Goal: Information Seeking & Learning: Learn about a topic

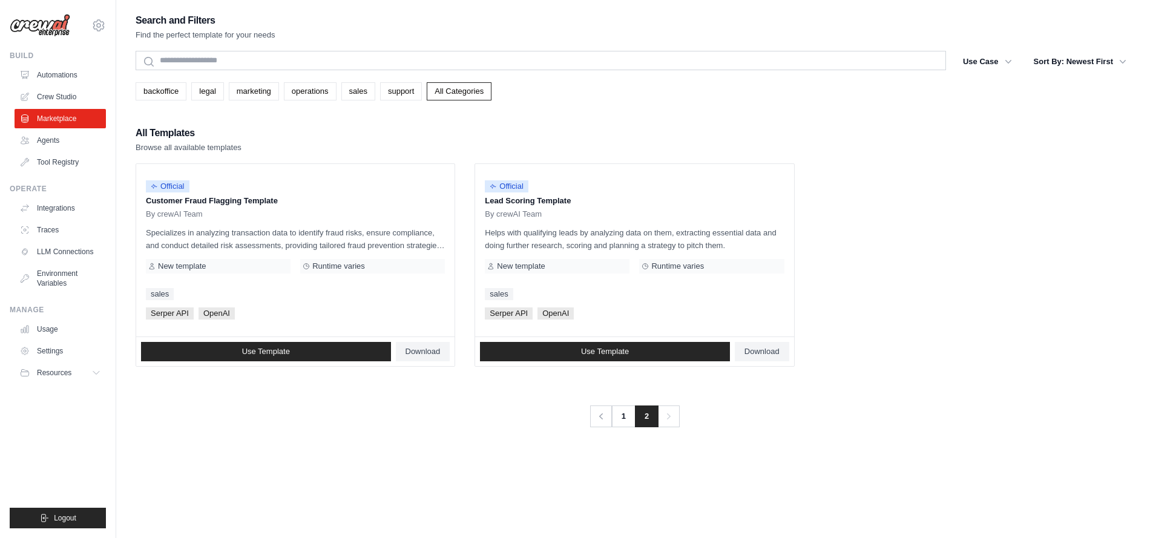
scroll to position [24, 0]
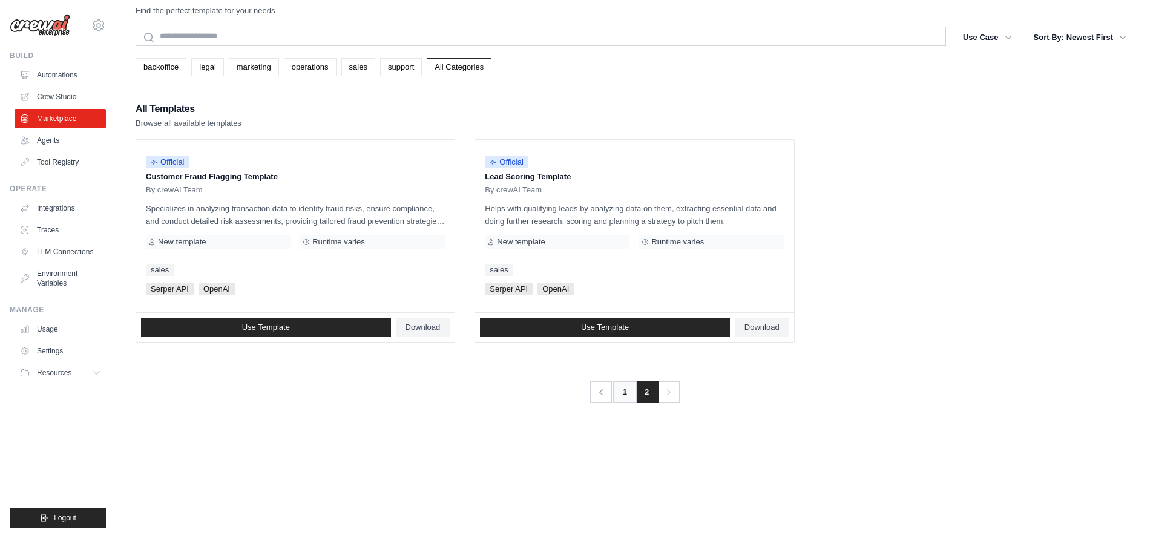
click at [621, 398] on link "1" at bounding box center [624, 392] width 24 height 22
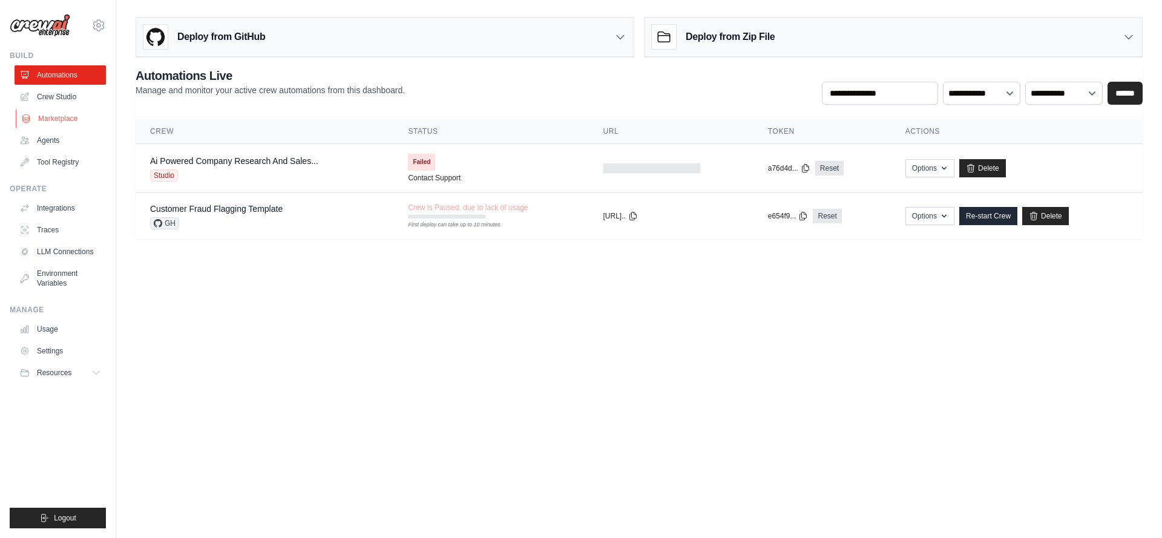
click at [57, 124] on link "Marketplace" at bounding box center [61, 118] width 91 height 19
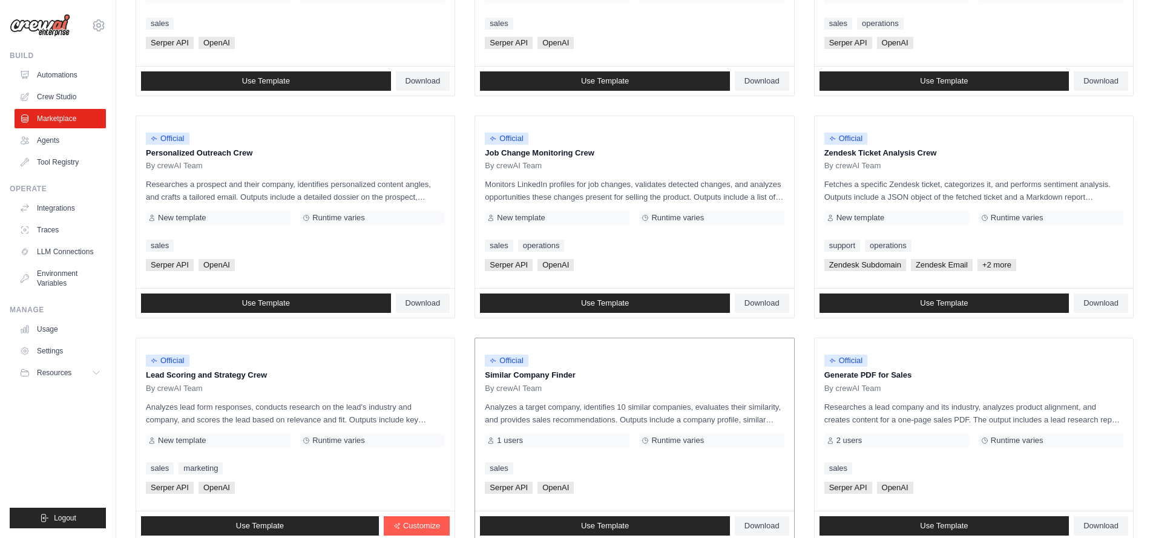
scroll to position [583, 0]
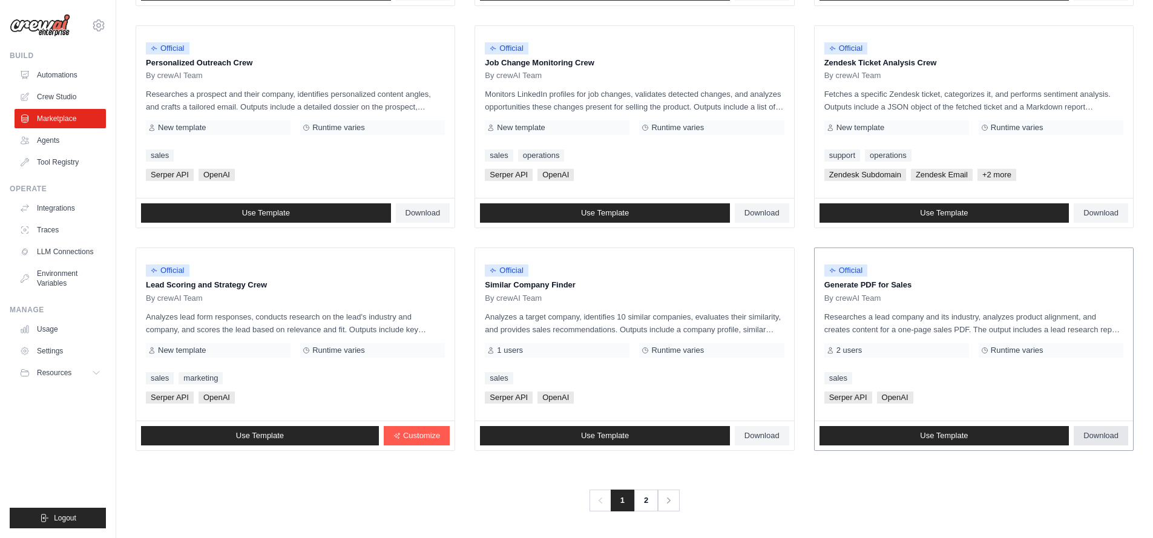
drag, startPoint x: 128, startPoint y: 164, endPoint x: 1093, endPoint y: 434, distance: 1002.3
copy ul "Official Contract Analysis Template By crewAI Team Analyzes contracts to extrac…"
click at [650, 498] on link "2" at bounding box center [647, 500] width 24 height 22
click at [649, 500] on link "2" at bounding box center [647, 500] width 24 height 22
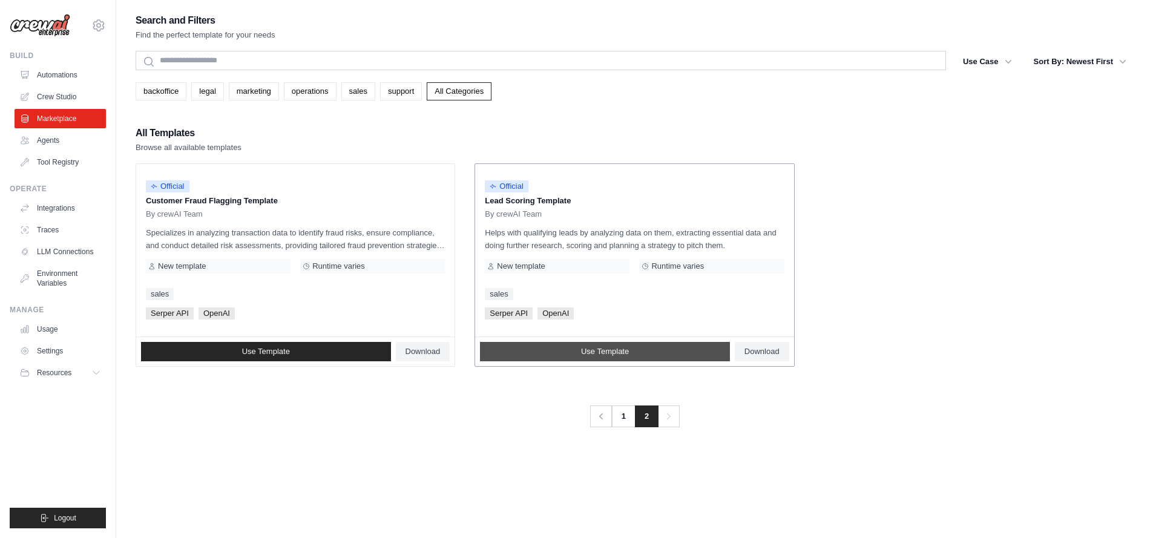
drag, startPoint x: 134, startPoint y: 171, endPoint x: 711, endPoint y: 347, distance: 603.5
click at [711, 347] on div "Search and Filters Find the perfect template for your needs Search Use Case bac…" at bounding box center [634, 281] width 1036 height 538
copy ul "Official Customer Fraud Flagging Template By crewAI Team Specializes in analyzi…"
